Goal: Task Accomplishment & Management: Use online tool/utility

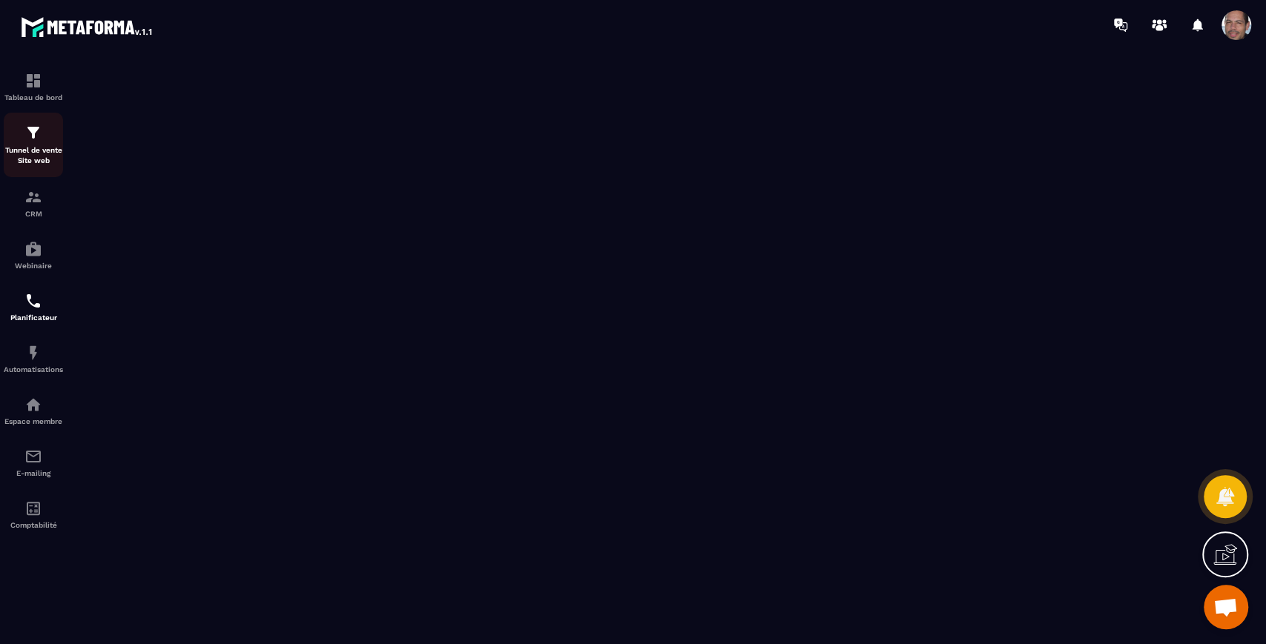
click at [35, 134] on img at bounding box center [33, 133] width 18 height 18
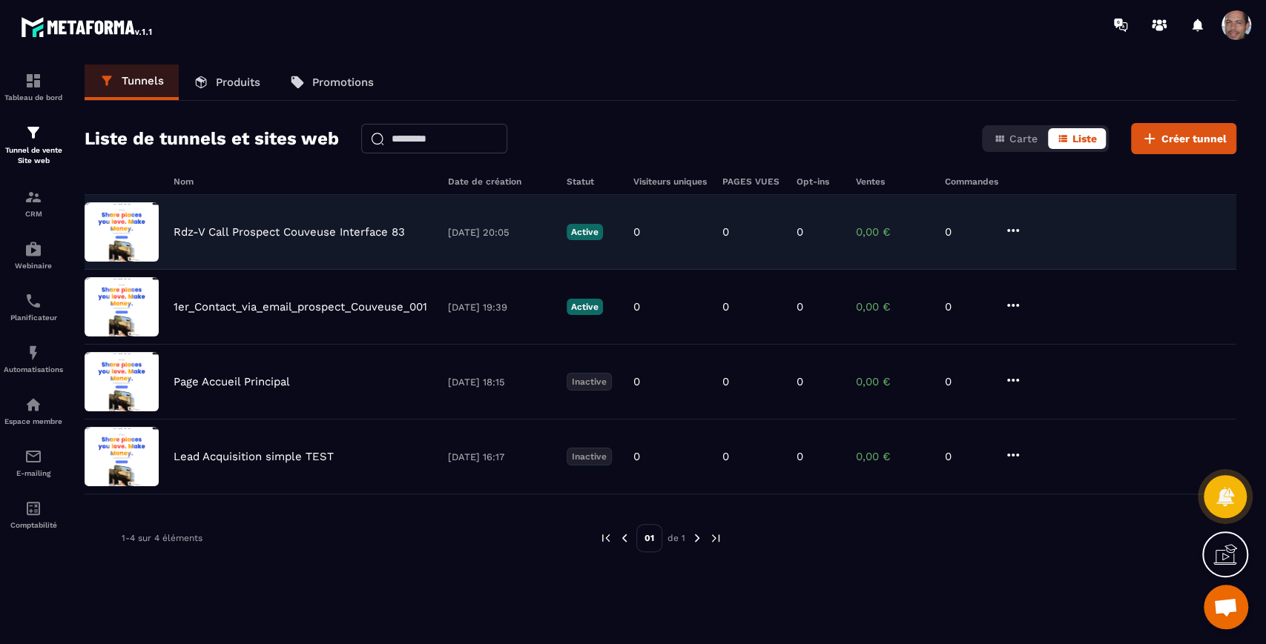
click at [324, 232] on p "Rdz-V Call Prospect Couveuse Interface 83" at bounding box center [288, 231] width 231 height 13
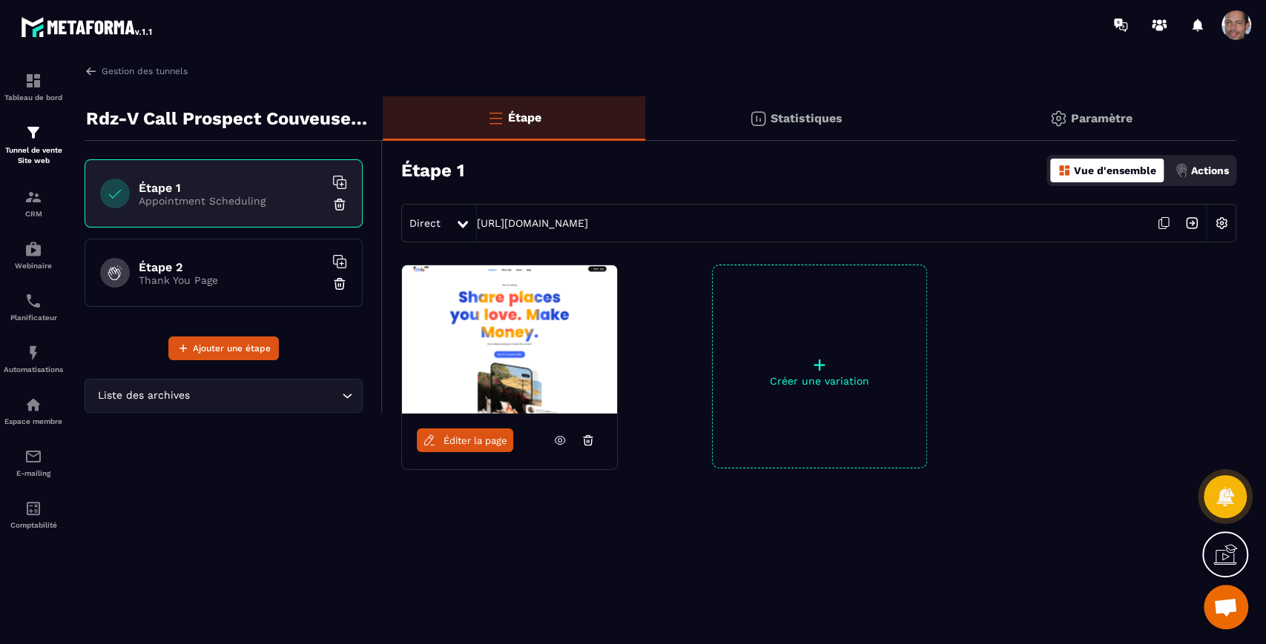
drag, startPoint x: 257, startPoint y: 180, endPoint x: 268, endPoint y: 192, distance: 16.3
click at [257, 182] on h6 "Étape 1" at bounding box center [231, 188] width 185 height 14
click at [480, 440] on span "Éditer la page" at bounding box center [475, 440] width 64 height 11
